Goal: Information Seeking & Learning: Learn about a topic

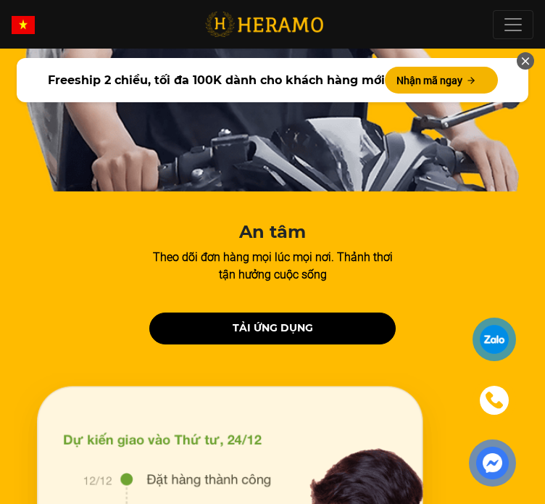
scroll to position [6172, 0]
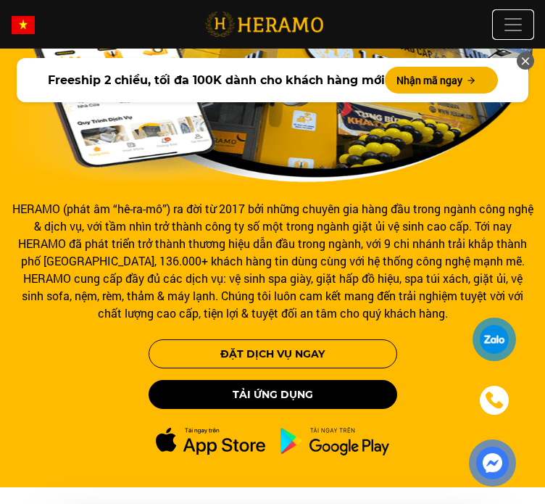
click at [510, 20] on span at bounding box center [514, 25] width 22 height 22
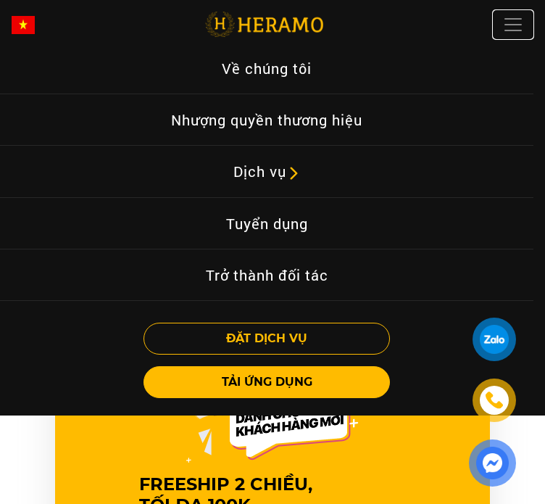
scroll to position [435, 0]
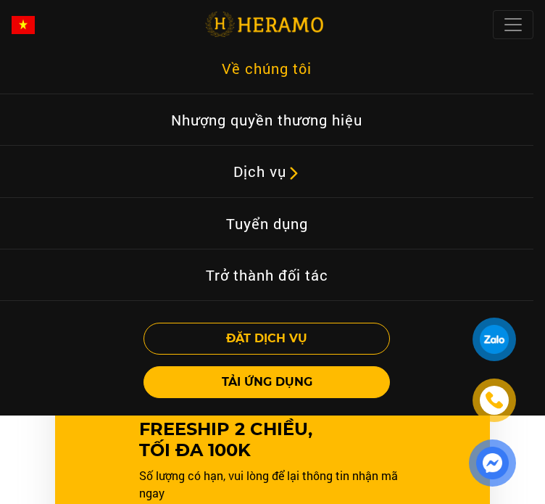
click at [265, 74] on link "Về chúng tôi" at bounding box center [266, 67] width 113 height 33
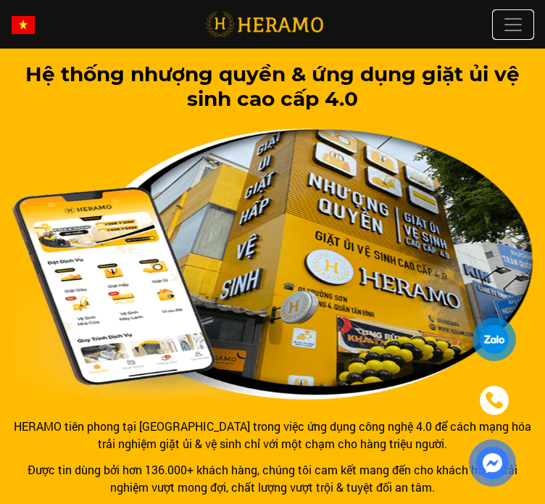
click at [512, 21] on span at bounding box center [514, 25] width 22 height 22
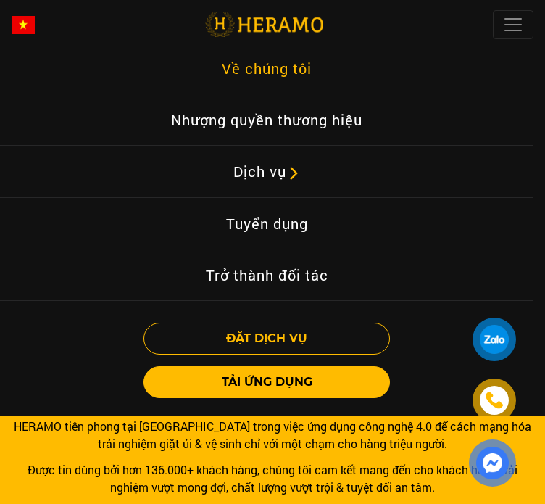
click at [249, 69] on link "Về chúng tôi" at bounding box center [266, 67] width 113 height 33
click at [287, 75] on link "Về chúng tôi" at bounding box center [266, 67] width 113 height 33
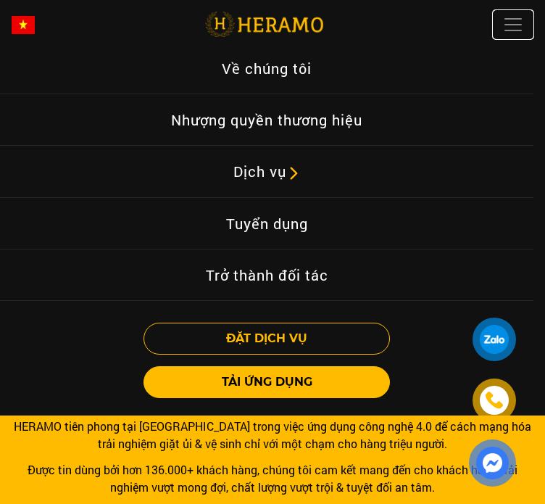
click at [514, 28] on span at bounding box center [514, 25] width 22 height 22
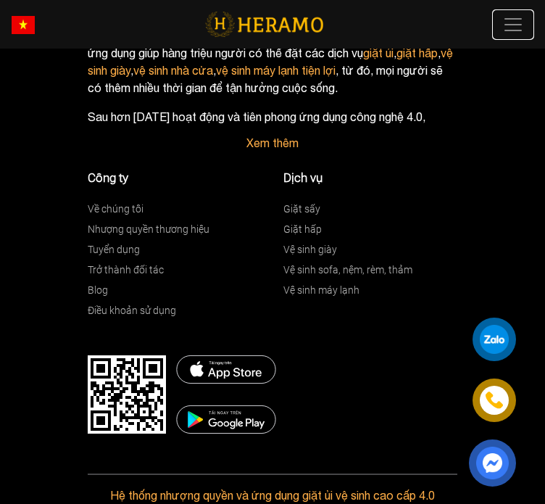
scroll to position [4590, 0]
